Goal: Book appointment/travel/reservation

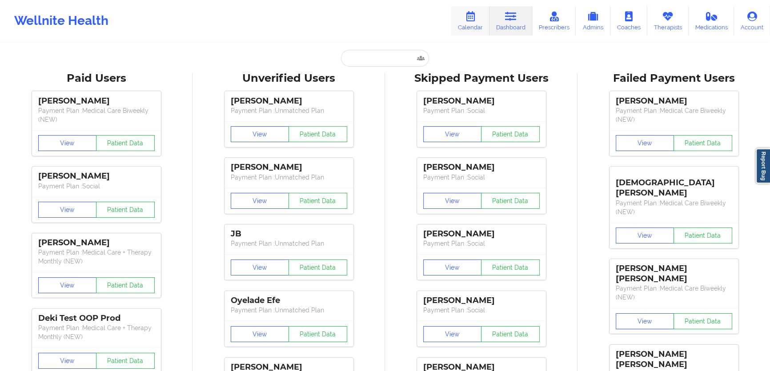
click at [463, 20] on link "Calendar" at bounding box center [470, 20] width 38 height 29
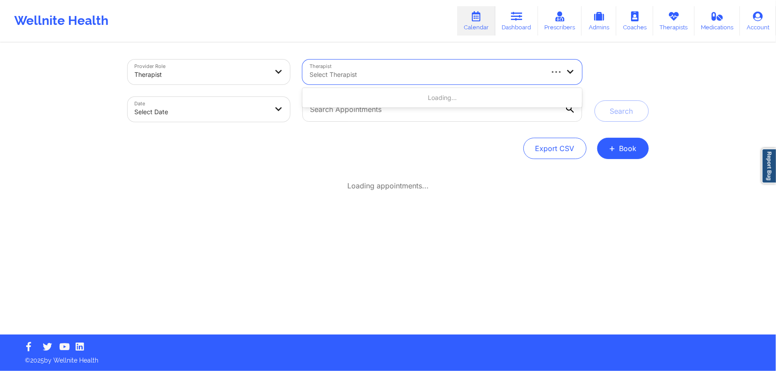
click at [386, 62] on div "Select Therapist" at bounding box center [422, 72] width 240 height 25
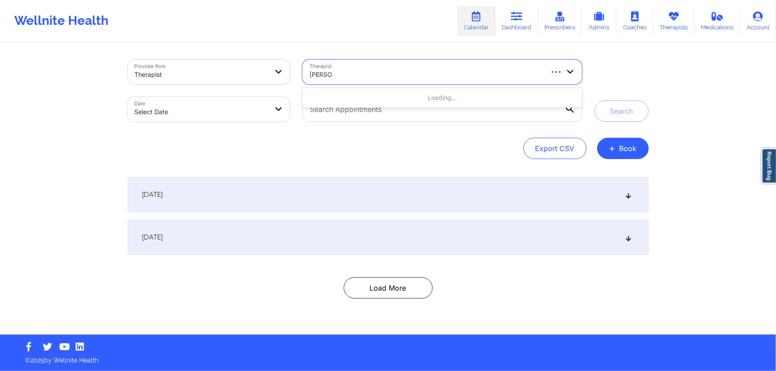
type input "[PERSON_NAME]"
click at [398, 153] on div "Export CSV + Book" at bounding box center [388, 148] width 521 height 21
select select "2025-8"
select select "2025-9"
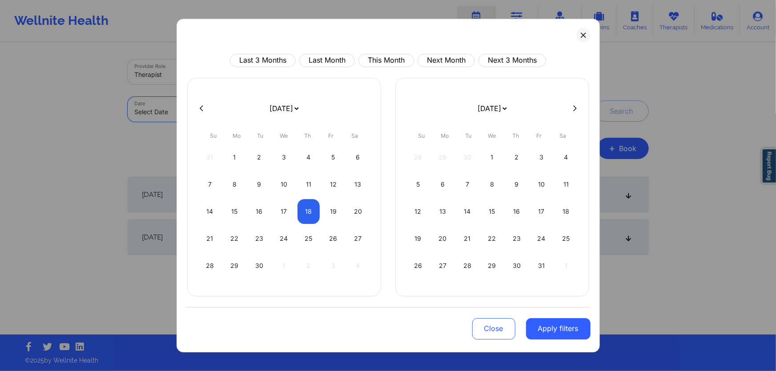
click at [240, 103] on body "Wellnite Health Calendar Dashboard Prescribers Admins Coaches Therapists Medica…" at bounding box center [388, 185] width 776 height 371
click at [314, 204] on div "18" at bounding box center [308, 211] width 23 height 25
select select "2025-8"
select select "2025-9"
select select "2025-8"
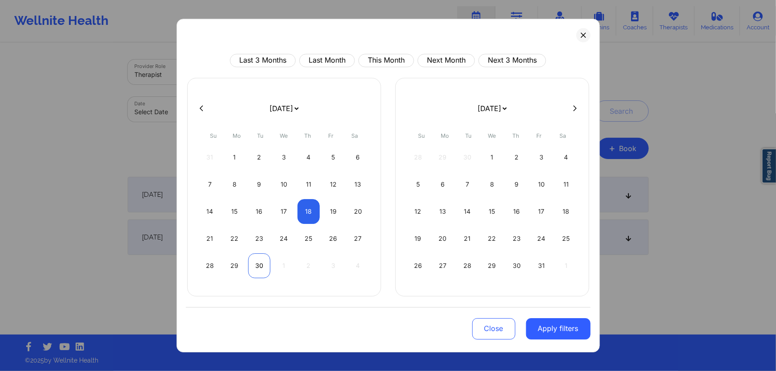
select select "2025-9"
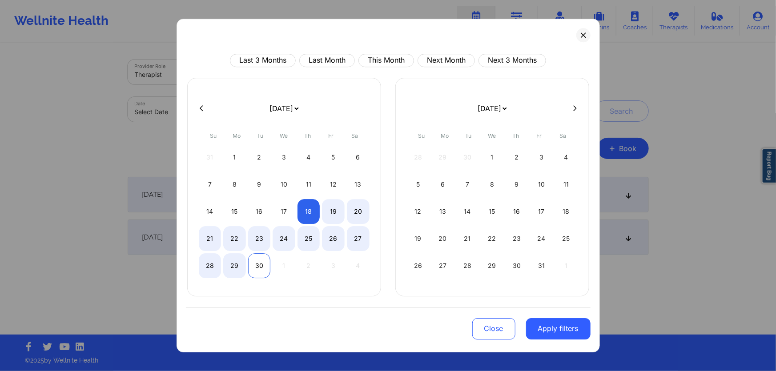
click at [263, 263] on div "30" at bounding box center [259, 265] width 23 height 25
select select "2025-8"
select select "2025-9"
click at [542, 326] on button "Apply filters" at bounding box center [558, 328] width 64 height 21
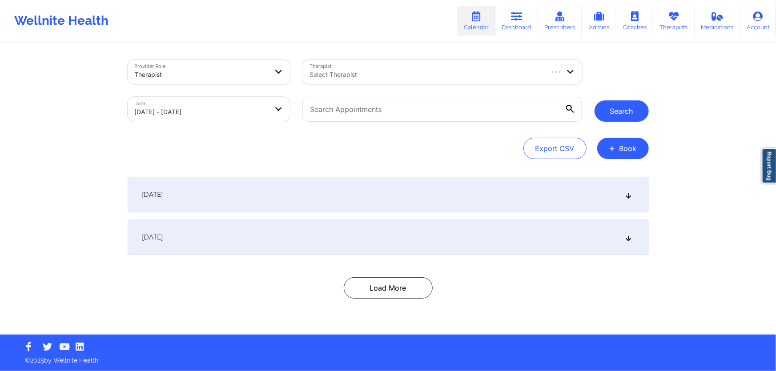
click at [618, 111] on button "Search" at bounding box center [621, 110] width 54 height 21
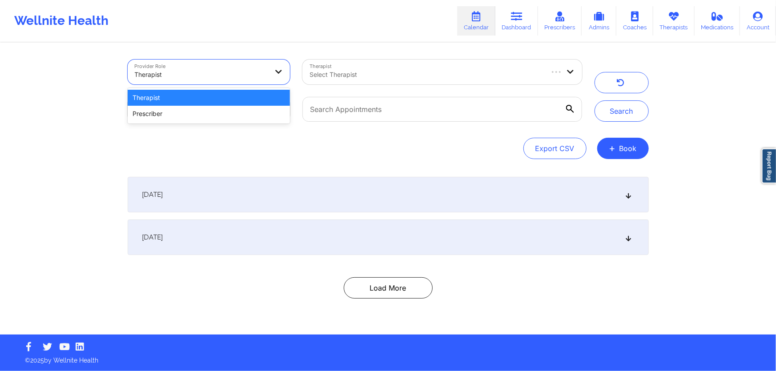
click at [248, 78] on div at bounding box center [201, 74] width 133 height 11
click at [249, 76] on div at bounding box center [201, 74] width 133 height 11
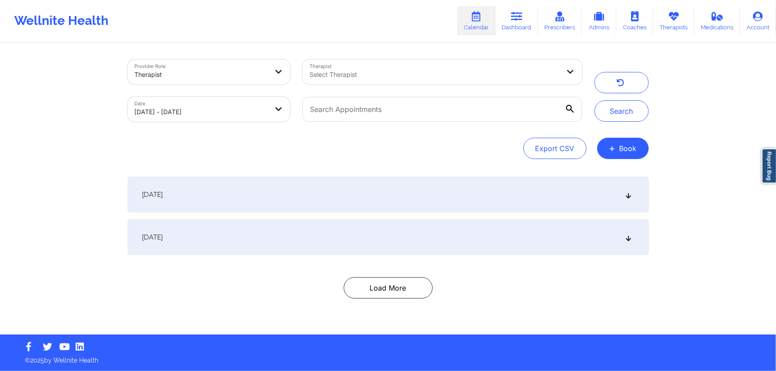
click at [485, 25] on link "Calendar" at bounding box center [476, 20] width 38 height 29
click at [618, 156] on button "+ Book" at bounding box center [623, 148] width 52 height 21
click at [592, 175] on button "Therapy Session" at bounding box center [608, 176] width 68 height 15
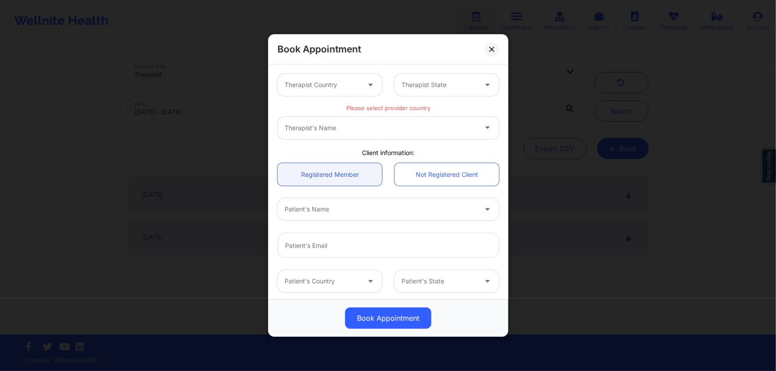
click at [341, 77] on div "Therapist Country" at bounding box center [318, 85] width 83 height 22
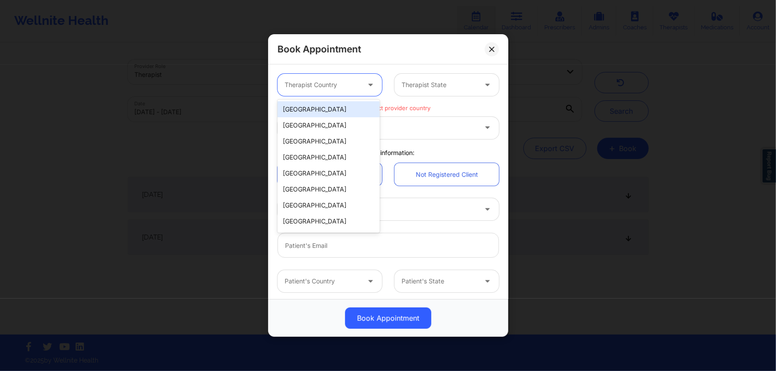
drag, startPoint x: 328, startPoint y: 111, endPoint x: 405, endPoint y: 86, distance: 80.8
click at [329, 111] on div "[GEOGRAPHIC_DATA]" at bounding box center [328, 109] width 102 height 16
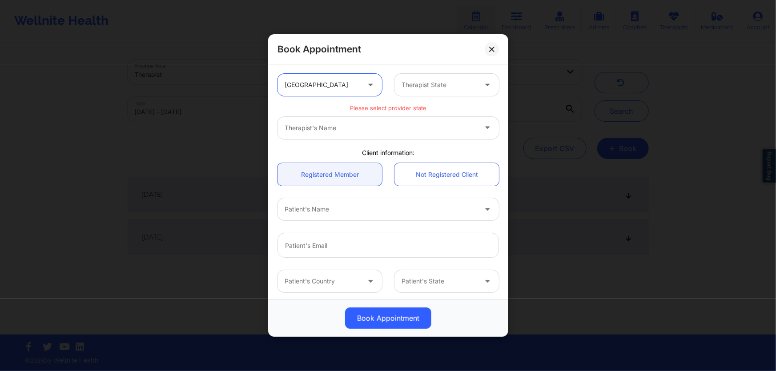
click at [426, 81] on div at bounding box center [438, 85] width 75 height 11
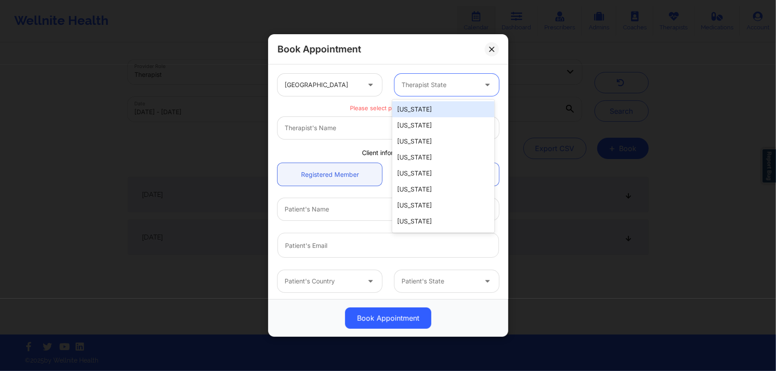
type input "f"
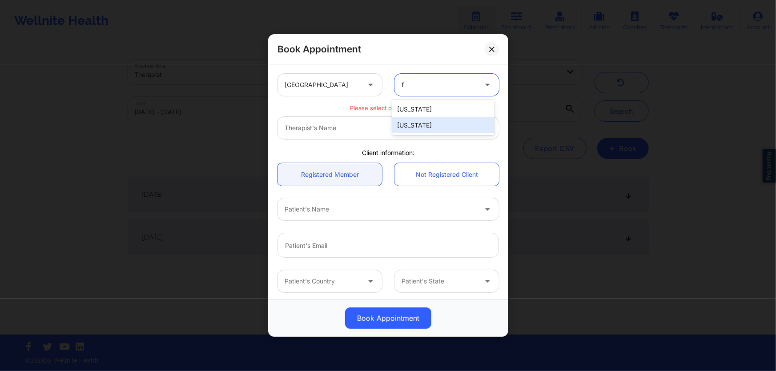
click at [422, 124] on div "[US_STATE]" at bounding box center [443, 125] width 102 height 16
click at [387, 124] on div at bounding box center [380, 128] width 192 height 11
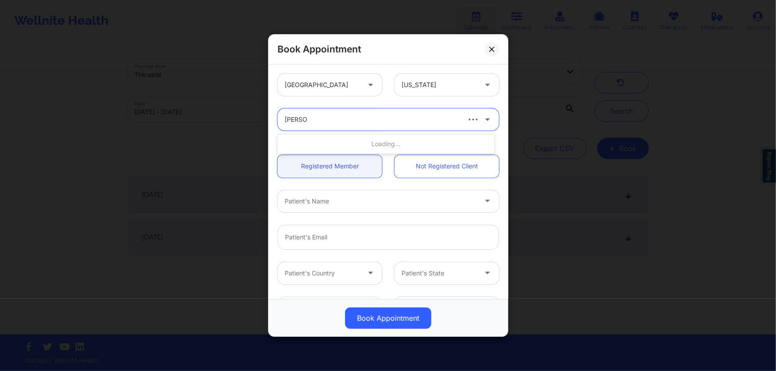
type input "[PERSON_NAME]"
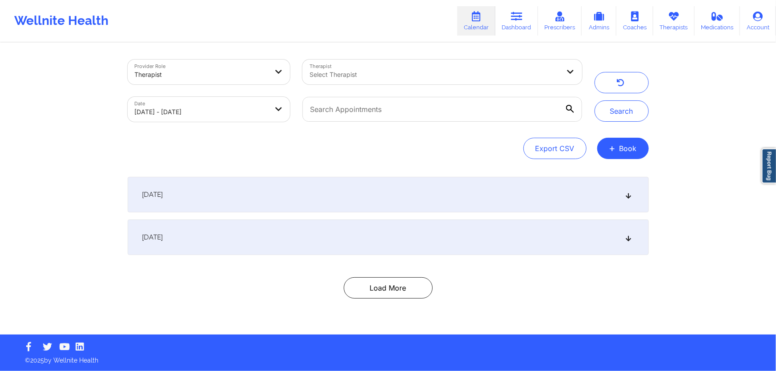
click at [484, 31] on link "Calendar" at bounding box center [476, 20] width 38 height 29
click at [464, 314] on div "Provider Role Therapist Therapist Select Therapist Date Select Date Search Expo…" at bounding box center [387, 189] width 533 height 291
click at [175, 141] on div "Export CSV + Book" at bounding box center [388, 148] width 521 height 21
